Goal: Information Seeking & Learning: Learn about a topic

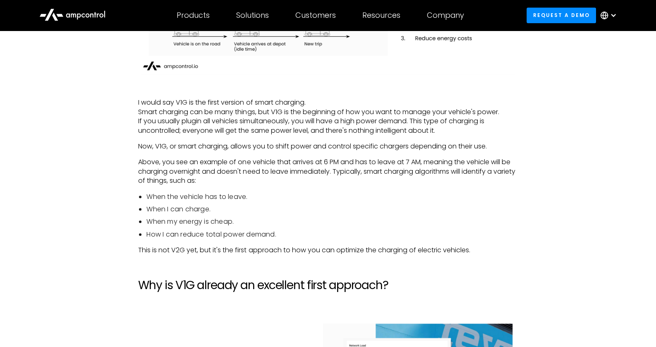
scroll to position [962, 0]
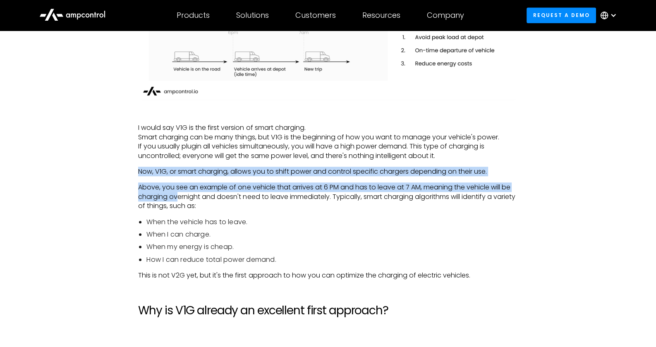
drag, startPoint x: 139, startPoint y: 171, endPoint x: 177, endPoint y: 198, distance: 47.4
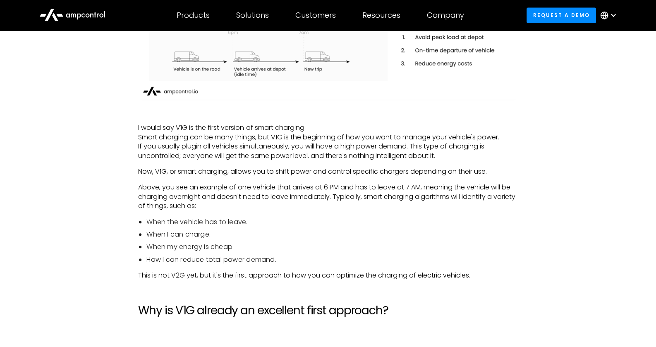
click at [363, 252] on ul "When the vehicle has to leave. When I can charge. When my energy is cheap. How …" at bounding box center [328, 241] width 380 height 47
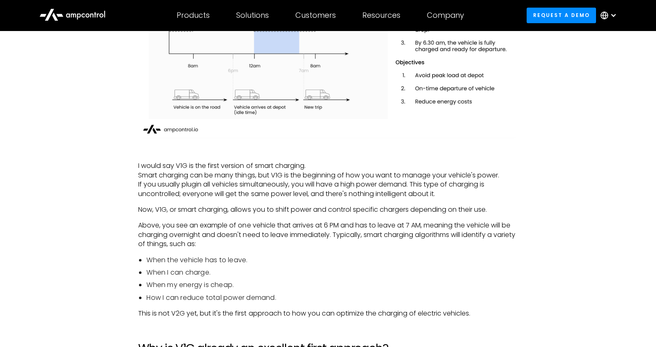
scroll to position [927, 0]
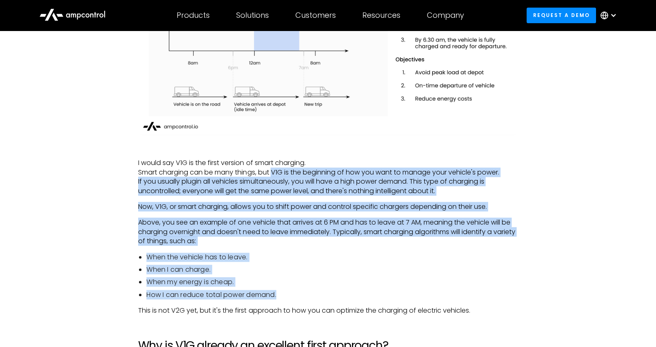
drag, startPoint x: 274, startPoint y: 256, endPoint x: 347, endPoint y: 296, distance: 83.5
copy div "V1G is the beginning of how you want to manage your vehicle's power. If you usu…"
